Goal: Task Accomplishment & Management: Manage account settings

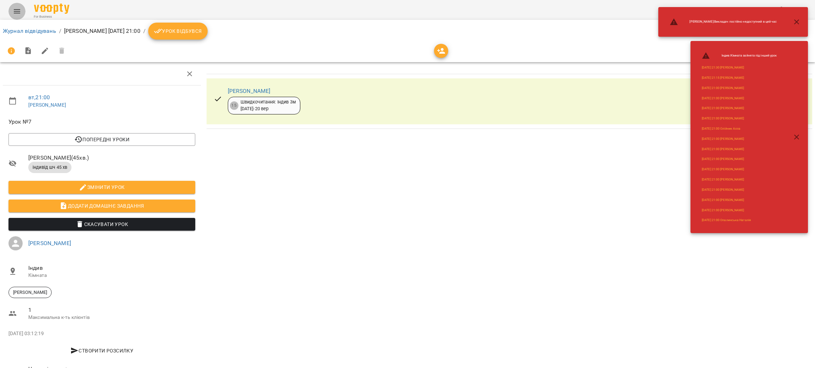
click at [14, 7] on icon "Menu" at bounding box center [17, 11] width 8 height 8
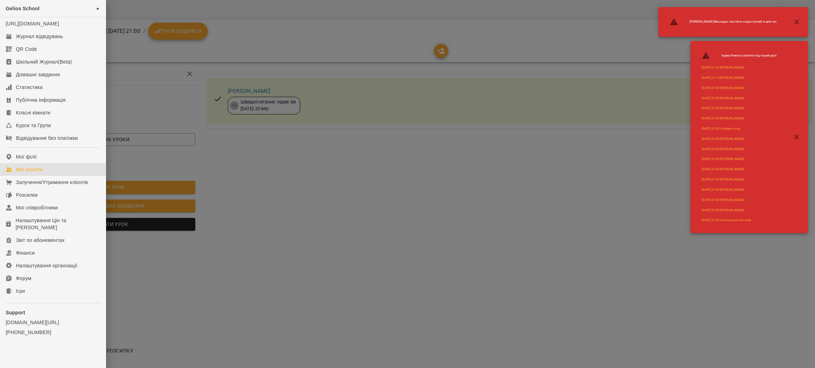
click at [31, 173] on div "Мої клієнти" at bounding box center [29, 169] width 27 height 7
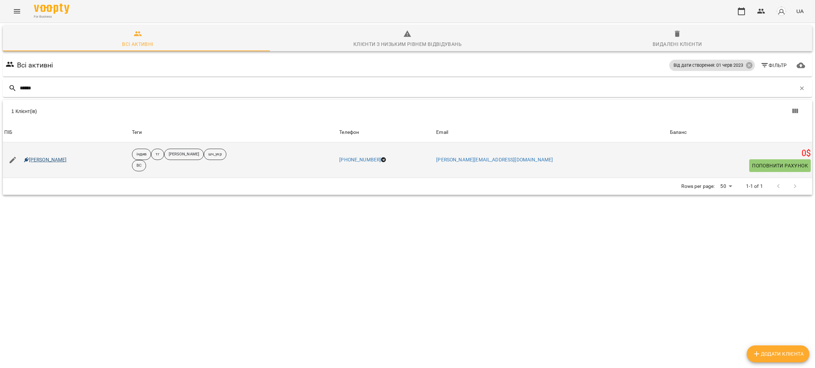
type input "******"
click at [56, 161] on link "[PERSON_NAME]" at bounding box center [45, 160] width 43 height 7
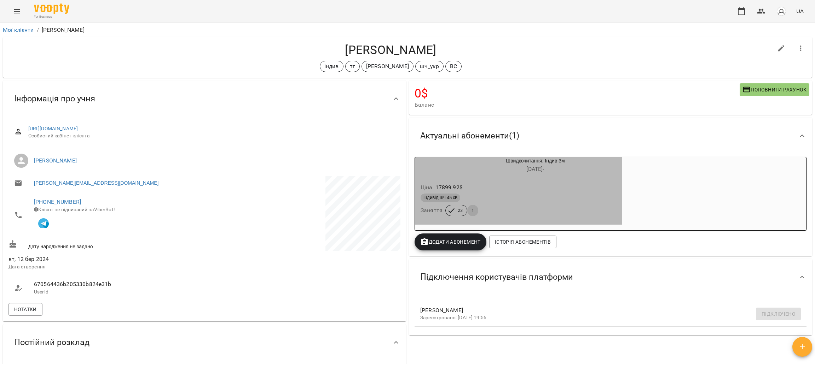
click at [546, 199] on div "індивід шч 45 хв" at bounding box center [518, 198] width 196 height 8
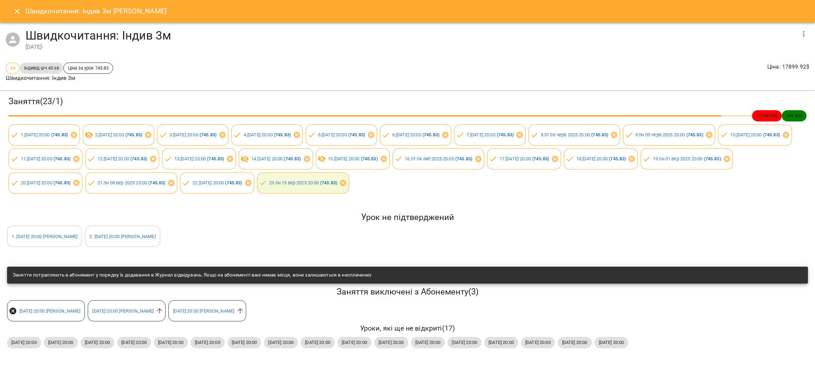
scroll to position [12, 0]
click at [163, 307] on icon at bounding box center [160, 311] width 8 height 8
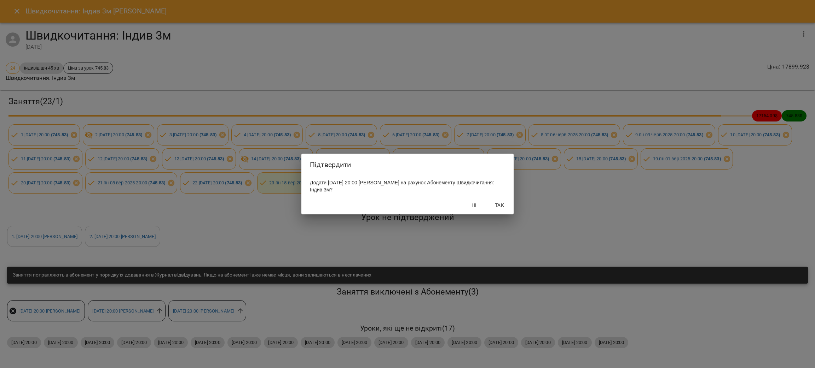
click at [498, 207] on span "Так" at bounding box center [499, 205] width 17 height 8
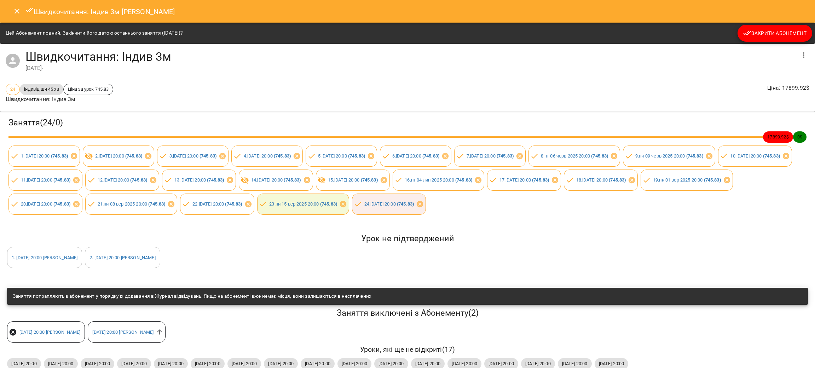
click at [13, 11] on icon "Close" at bounding box center [17, 11] width 8 height 8
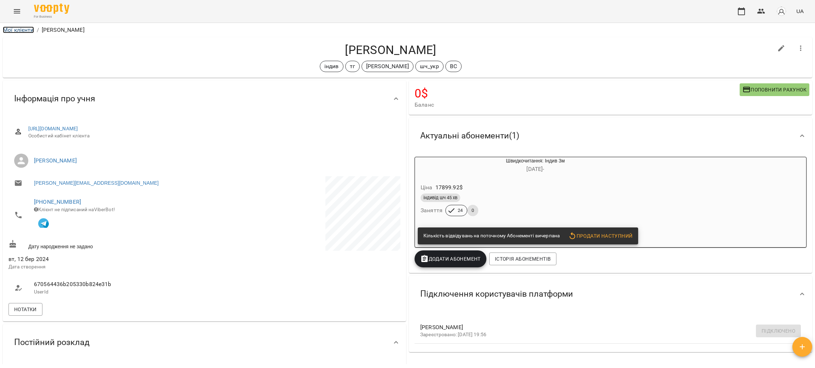
click at [22, 31] on link "Мої клієнти" at bounding box center [18, 30] width 31 height 7
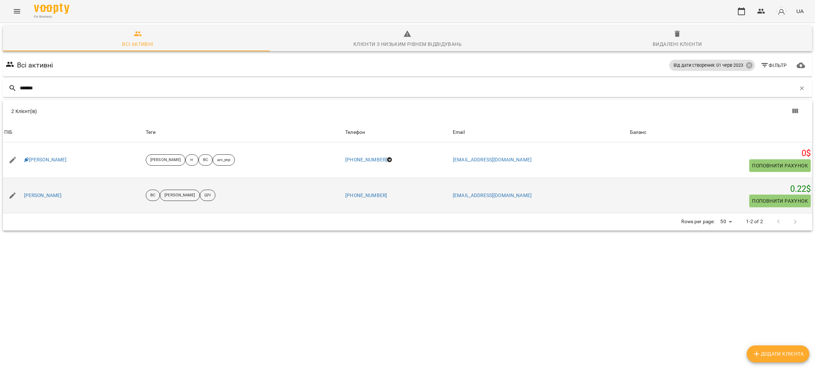
type input "*******"
click at [42, 201] on div "[PERSON_NAME]" at bounding box center [73, 196] width 141 height 20
click at [39, 196] on link "[PERSON_NAME]" at bounding box center [43, 195] width 38 height 7
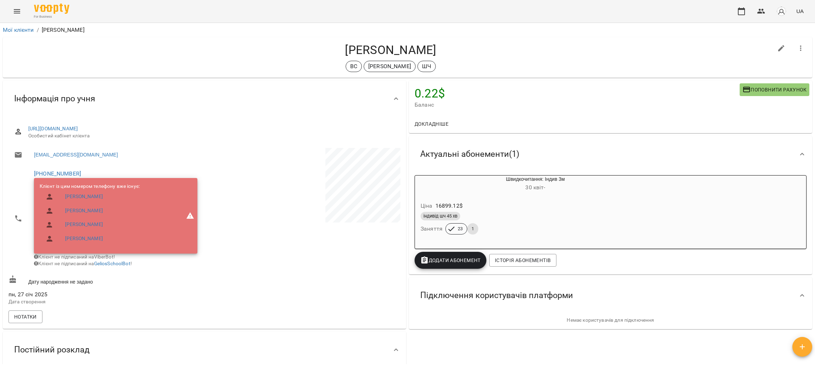
click at [545, 190] on span "[DATE] -" at bounding box center [535, 187] width 20 height 7
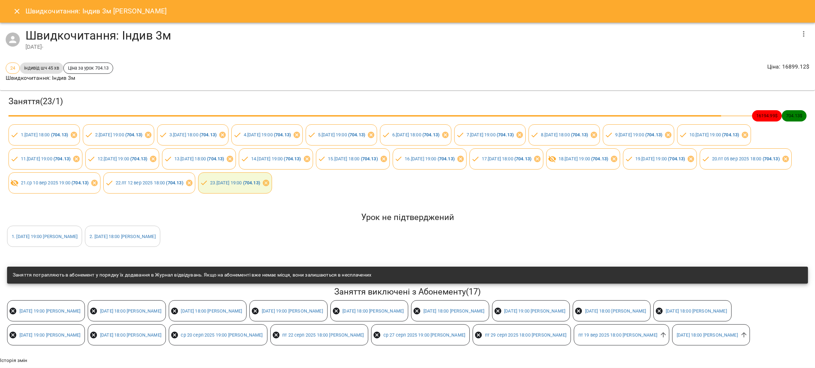
scroll to position [46, 0]
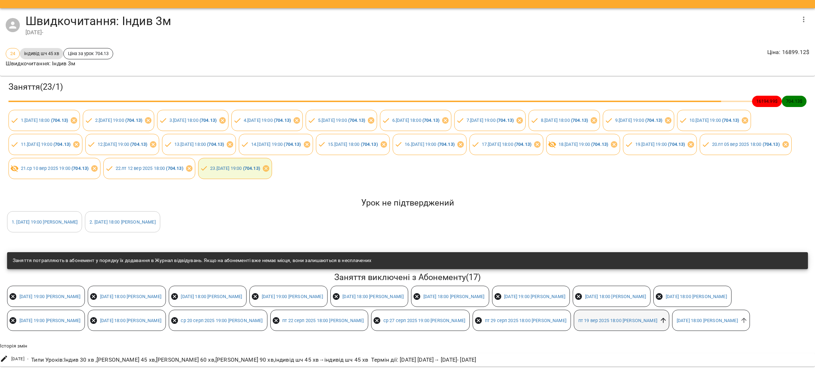
click at [660, 318] on icon at bounding box center [662, 320] width 5 height 5
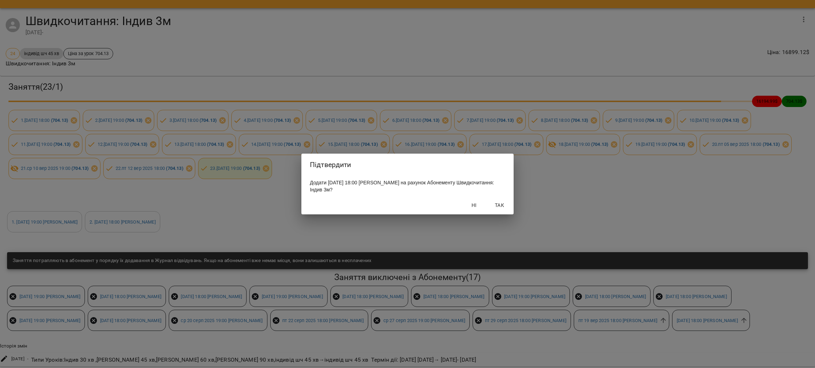
click at [502, 208] on span "Так" at bounding box center [499, 205] width 17 height 8
